Goal: Task Accomplishment & Management: Use online tool/utility

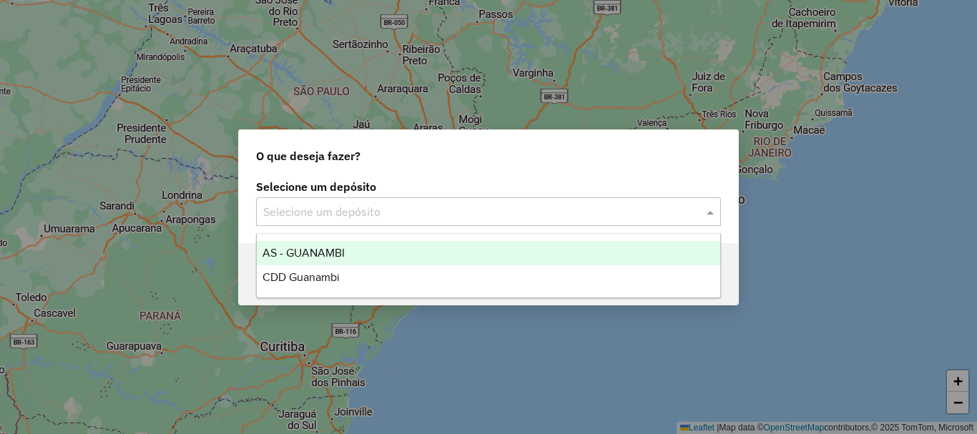
click at [655, 222] on div "Selecione um depósito" at bounding box center [488, 211] width 465 height 29
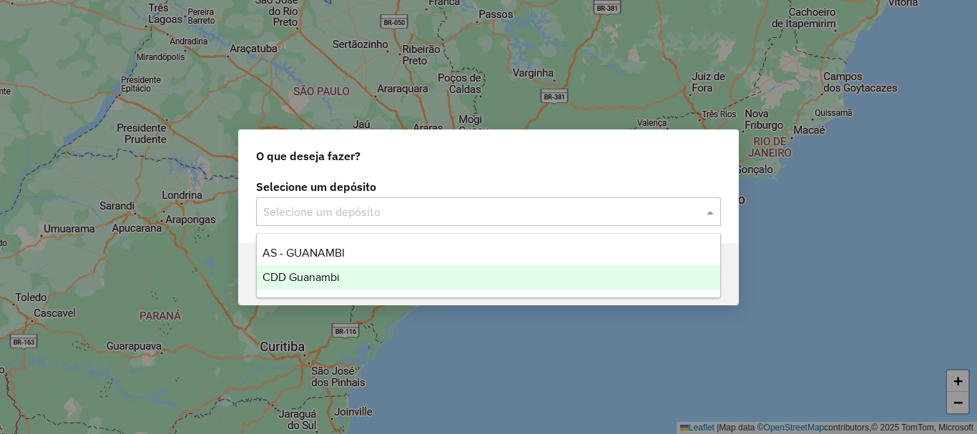
click at [437, 271] on div "CDD Guanambi" at bounding box center [488, 277] width 463 height 24
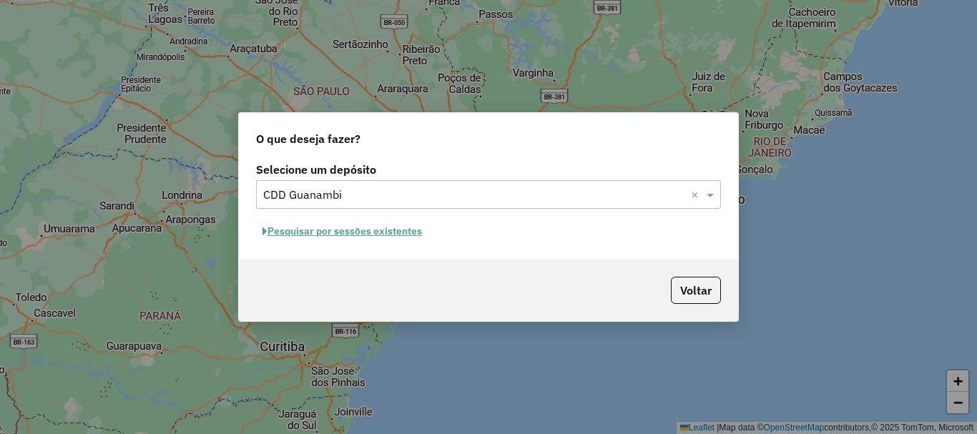
click at [322, 226] on button "Pesquisar por sessões existentes" at bounding box center [342, 231] width 172 height 22
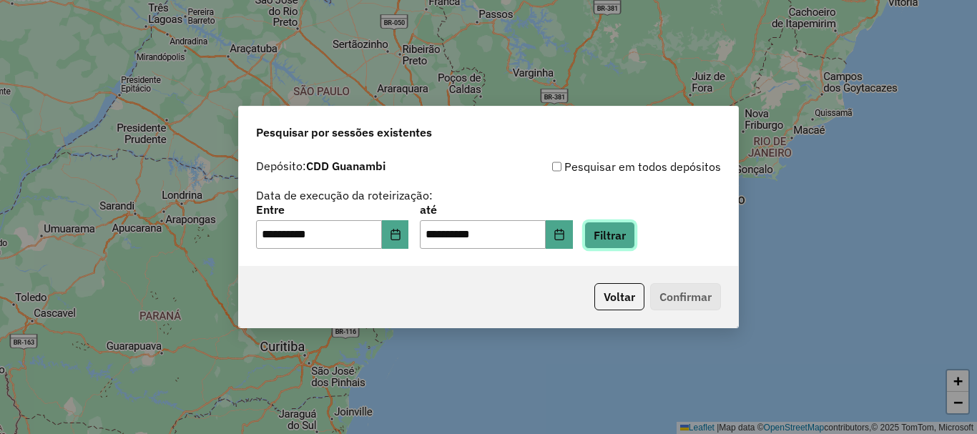
click at [635, 235] on button "Filtrar" at bounding box center [609, 235] width 51 height 27
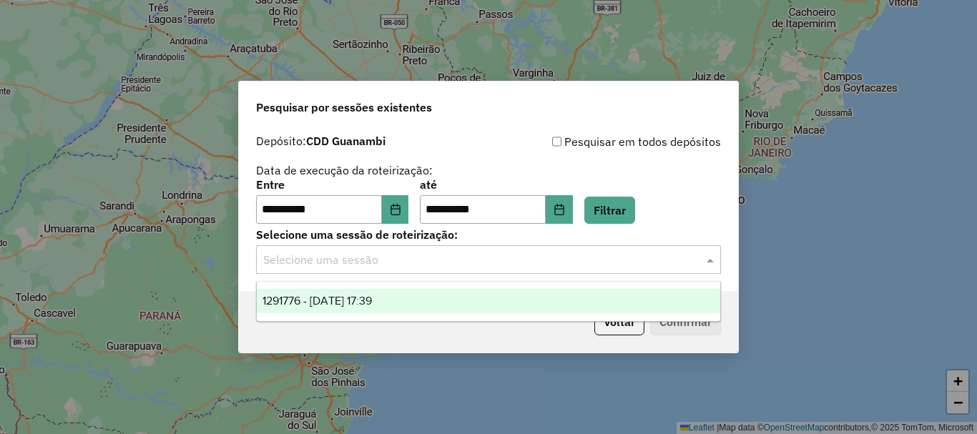
click at [348, 261] on input "text" at bounding box center [474, 260] width 422 height 17
drag, startPoint x: 383, startPoint y: 302, endPoint x: 414, endPoint y: 305, distance: 31.0
click at [372, 302] on span "1291776 - [DATE] 17:39" at bounding box center [316, 301] width 109 height 12
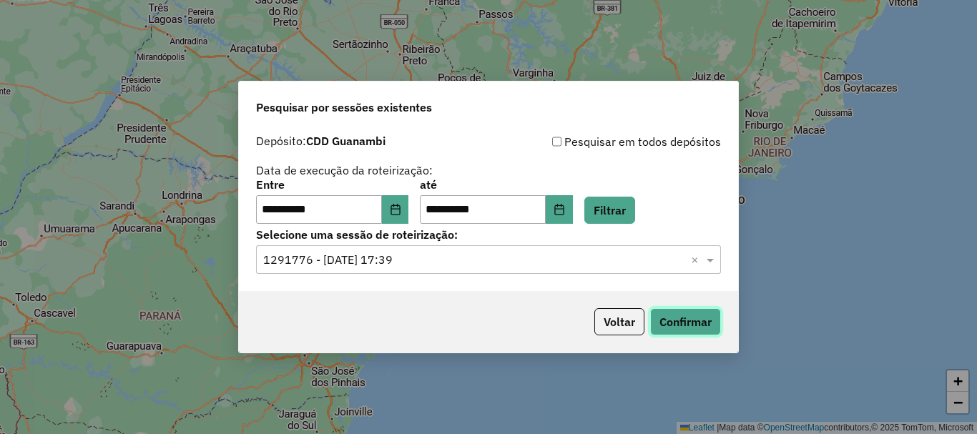
click at [684, 322] on button "Confirmar" at bounding box center [685, 321] width 71 height 27
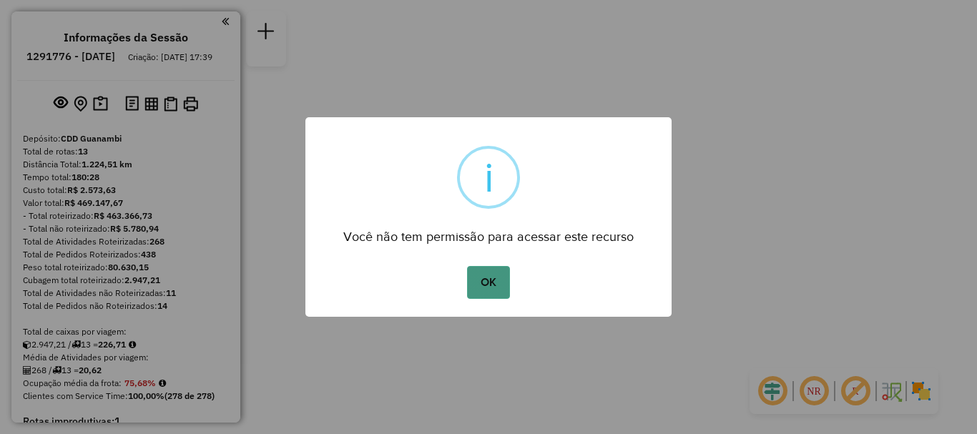
click at [498, 280] on button "OK" at bounding box center [488, 282] width 42 height 33
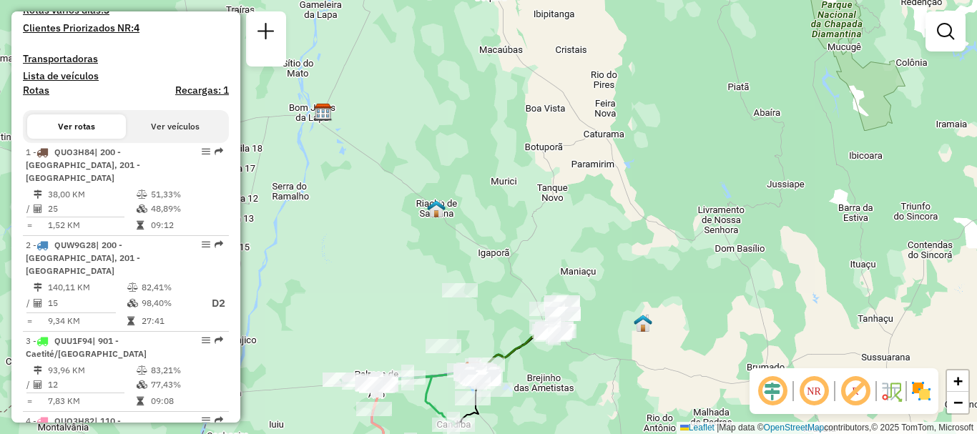
scroll to position [572, 0]
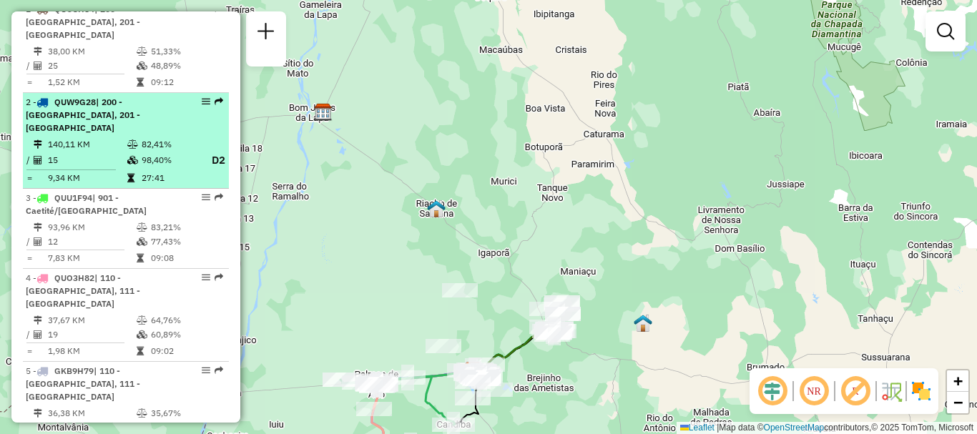
click at [112, 137] on td "140,11 KM" at bounding box center [86, 144] width 79 height 14
select select "**********"
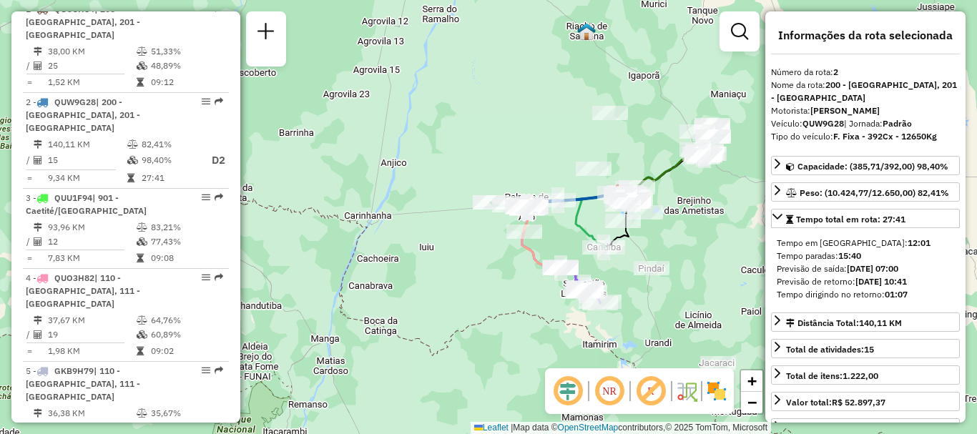
click at [611, 385] on em at bounding box center [609, 391] width 34 height 34
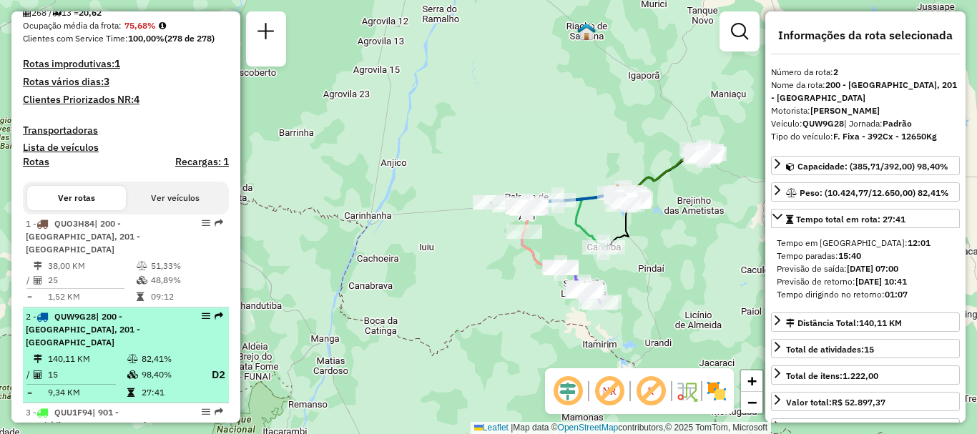
scroll to position [429, 0]
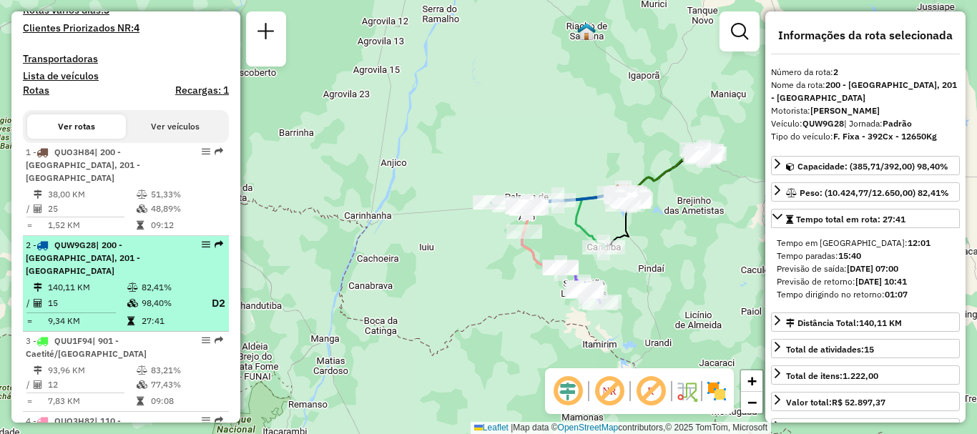
click at [195, 247] on div at bounding box center [201, 244] width 43 height 9
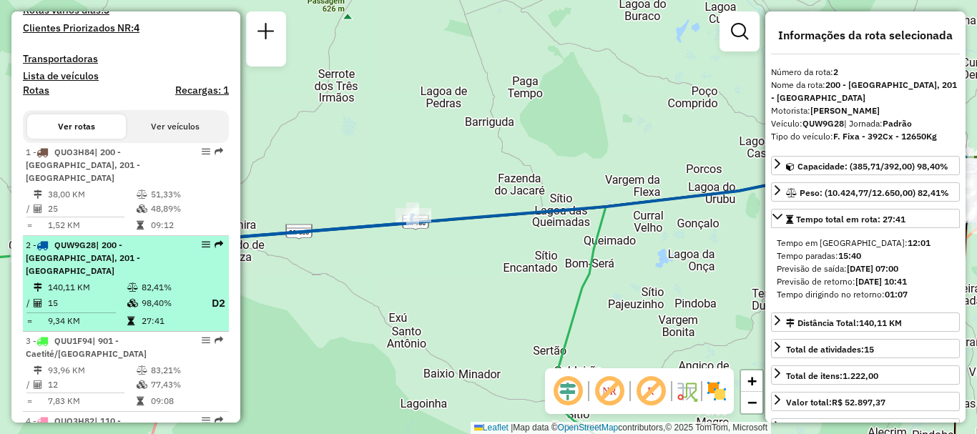
click at [202, 244] on em at bounding box center [206, 244] width 9 height 9
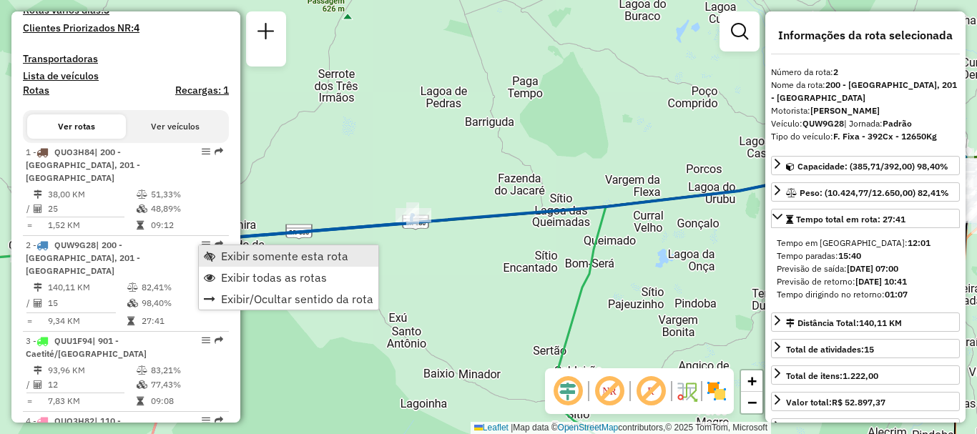
click at [222, 250] on span "Exibir somente esta rota" at bounding box center [284, 255] width 127 height 11
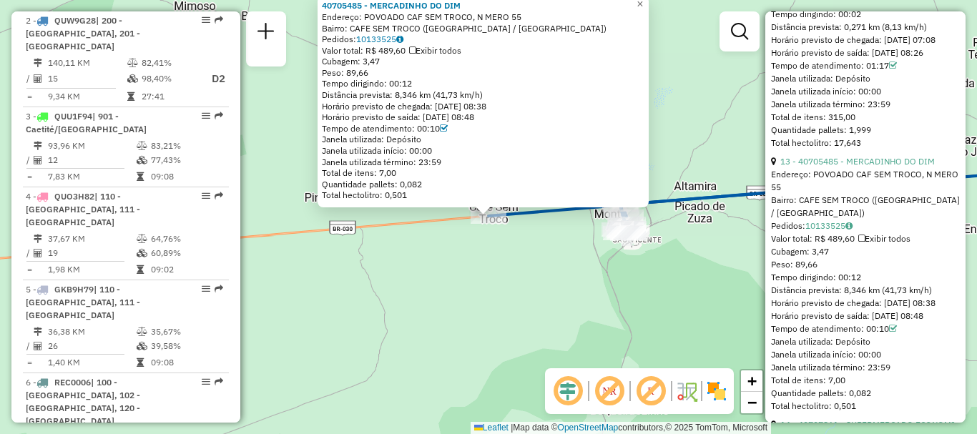
scroll to position [3442, 0]
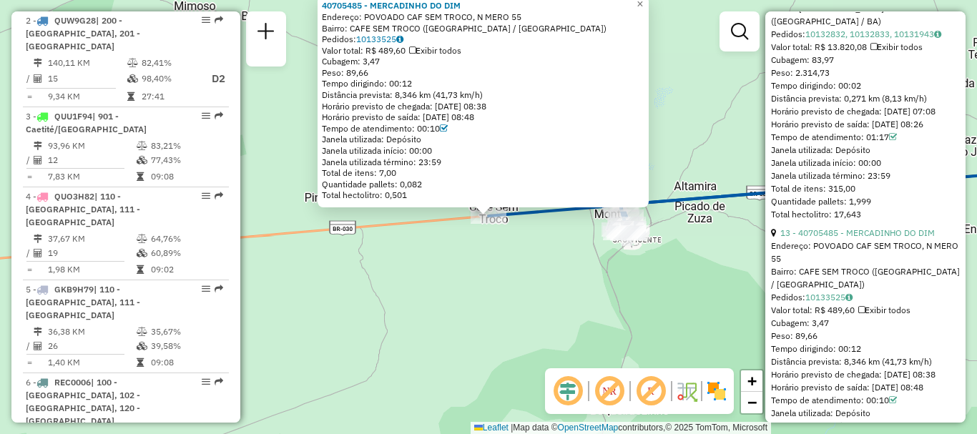
click at [521, 326] on div "40705485 - MERCADINHO DO DIM Endereço: POVOADO CAF SEM TROCO, N MERO 55 Bairro:…" at bounding box center [488, 217] width 977 height 434
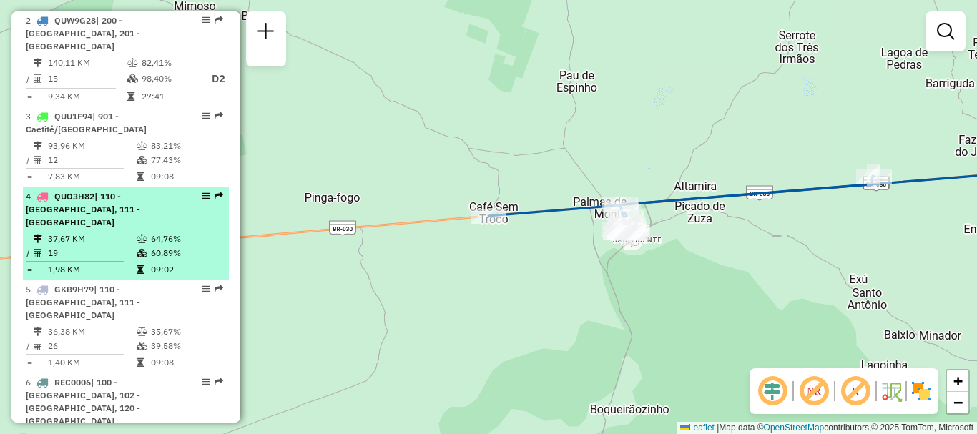
scroll to position [511, 0]
